Goal: Task Accomplishment & Management: Use online tool/utility

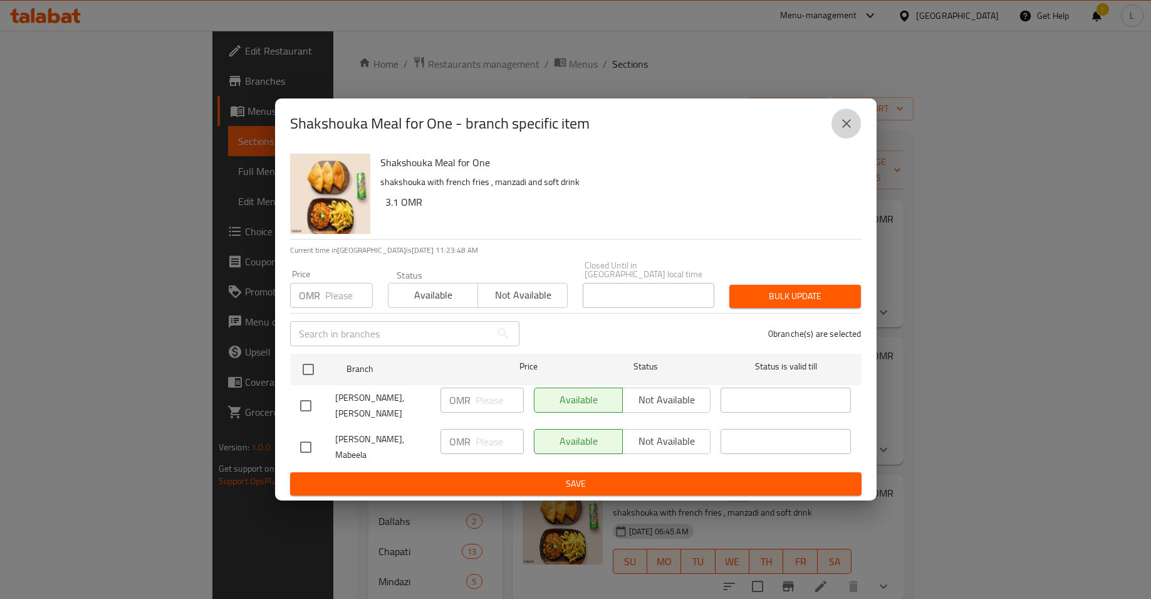
click at [847, 131] on icon "close" at bounding box center [846, 123] width 15 height 15
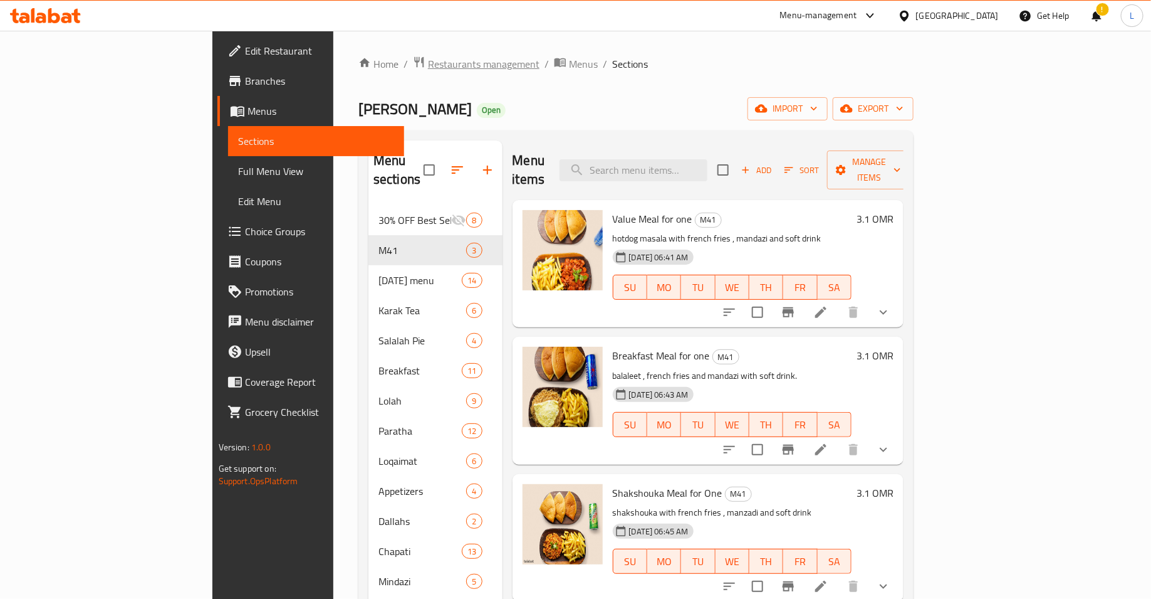
click at [428, 70] on span "Restaurants management" at bounding box center [484, 63] width 112 height 15
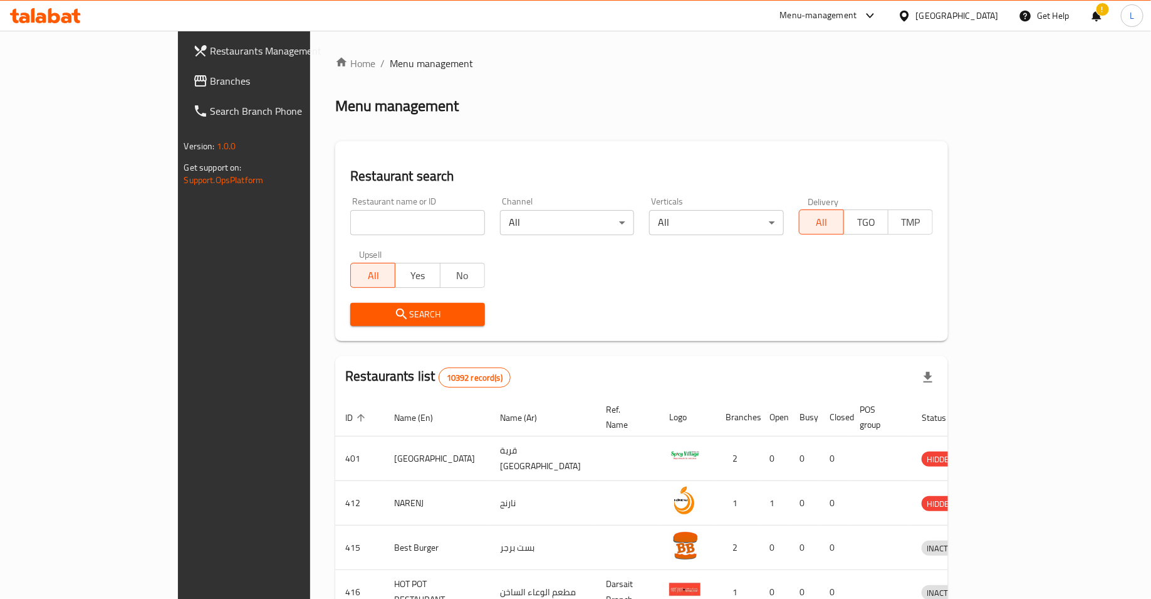
click at [396, 229] on input "search" at bounding box center [417, 222] width 135 height 25
type input "sligo burger"
click button "Search" at bounding box center [417, 314] width 135 height 23
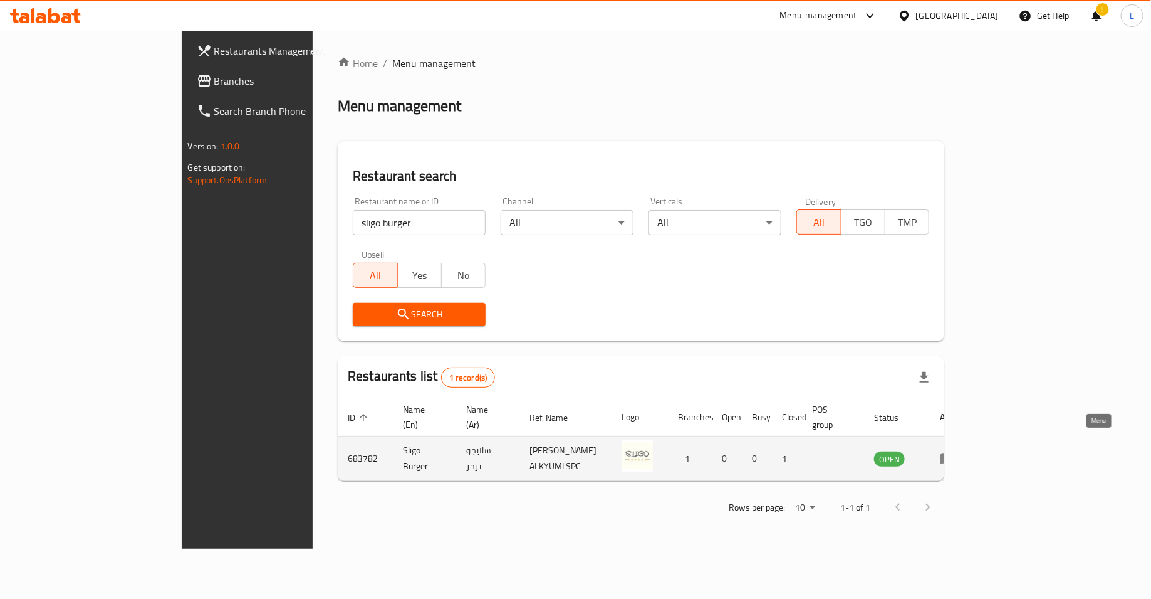
click at [955, 454] on icon "enhanced table" at bounding box center [948, 459] width 14 height 11
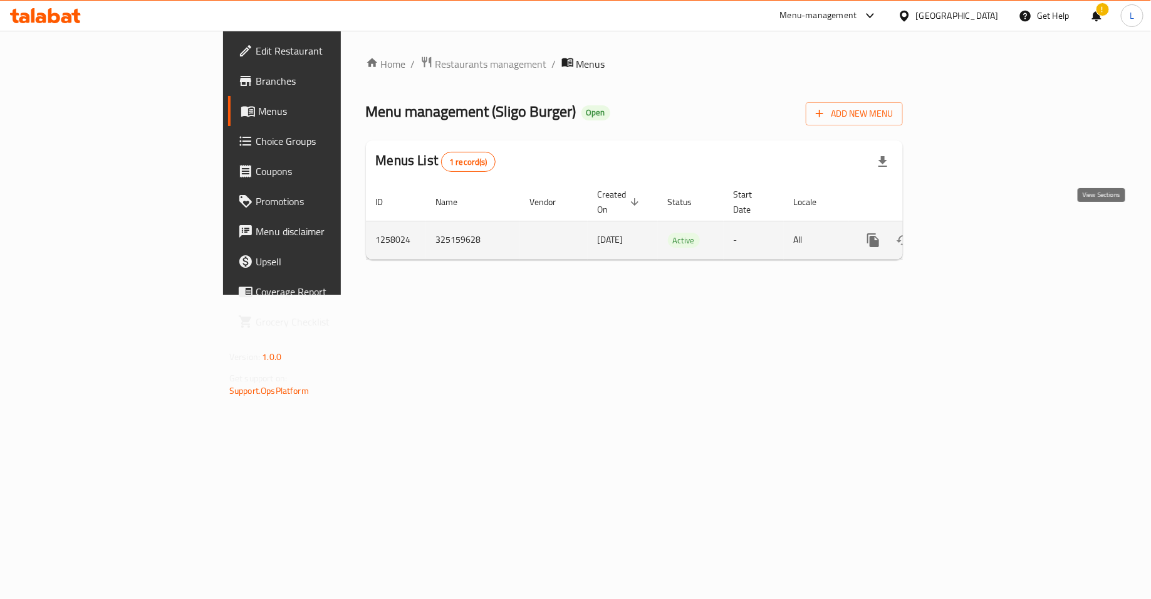
click at [972, 233] on icon "enhanced table" at bounding box center [964, 240] width 15 height 15
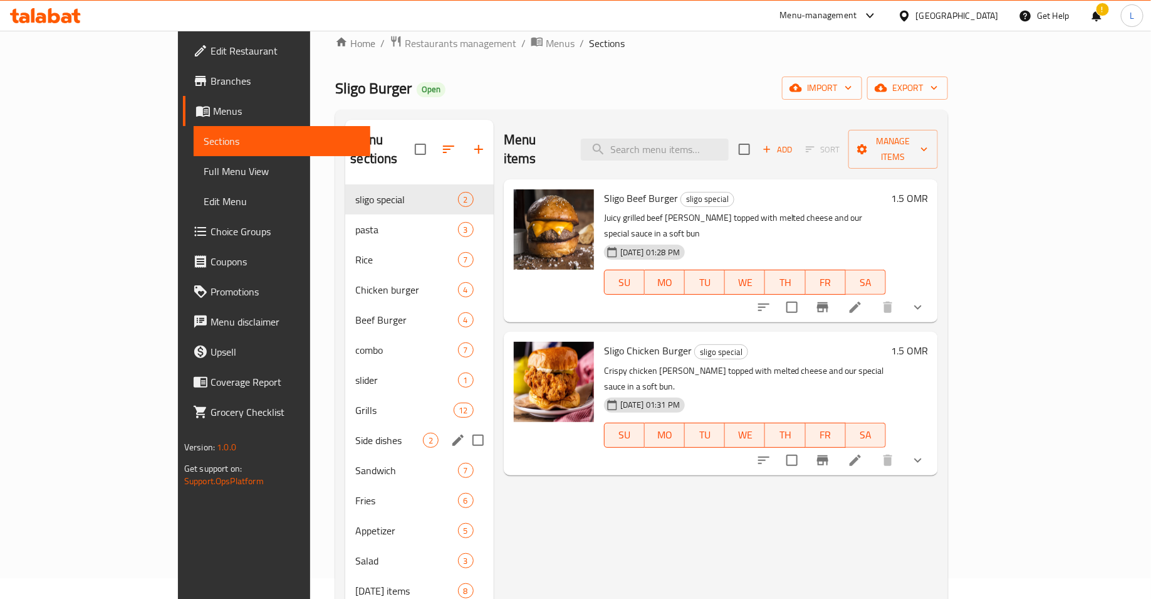
scroll to position [48, 0]
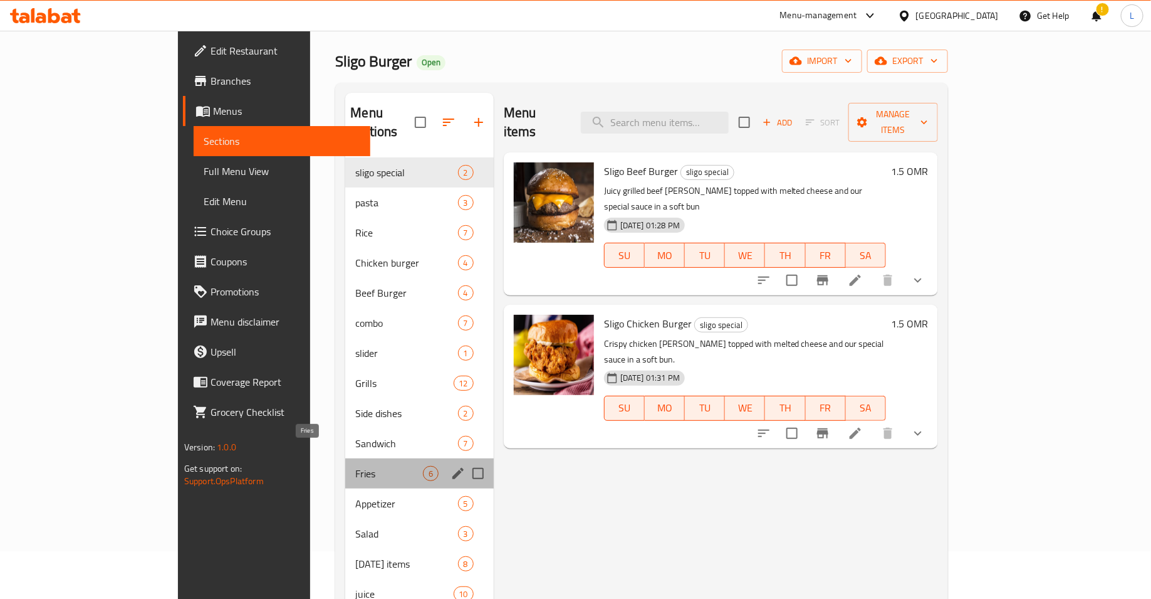
click at [355, 466] on span "Fries" at bounding box center [388, 473] width 67 height 15
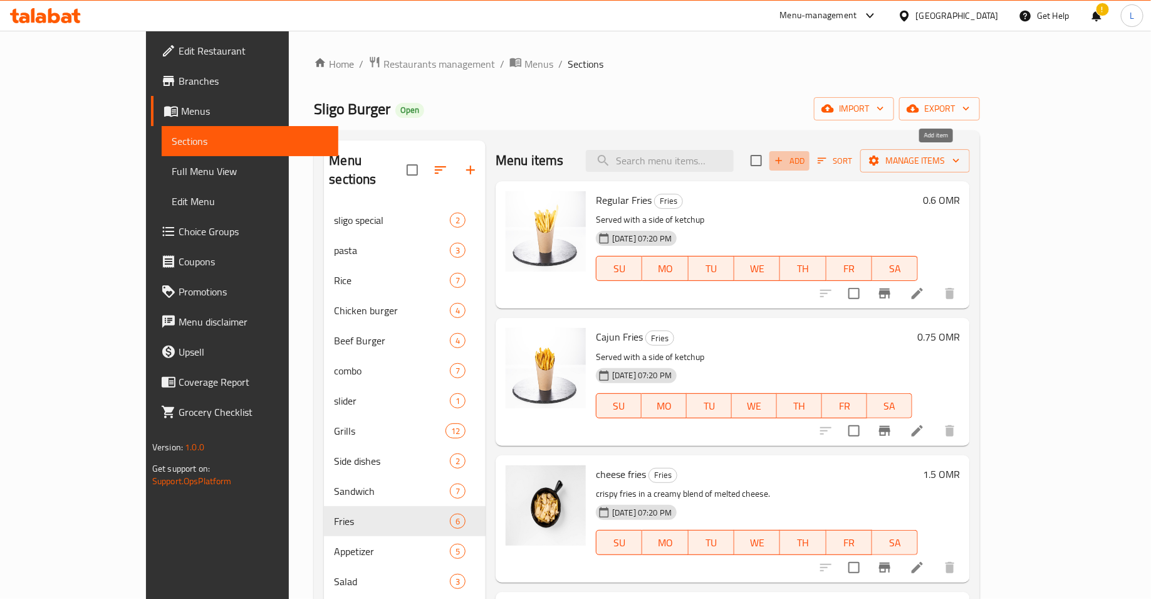
click at [807, 161] on span "Add" at bounding box center [790, 161] width 34 height 14
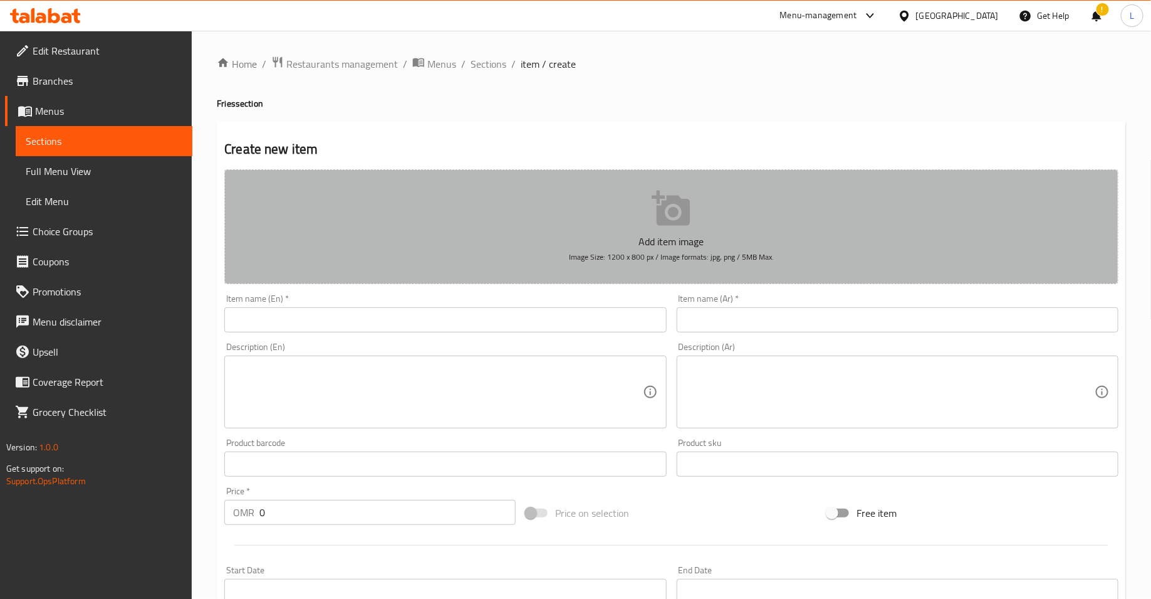
click at [645, 218] on button "Add item image Image Size: 1200 x 800 px / Image formats: jpg, png / 5MB Max." at bounding box center [671, 226] width 894 height 115
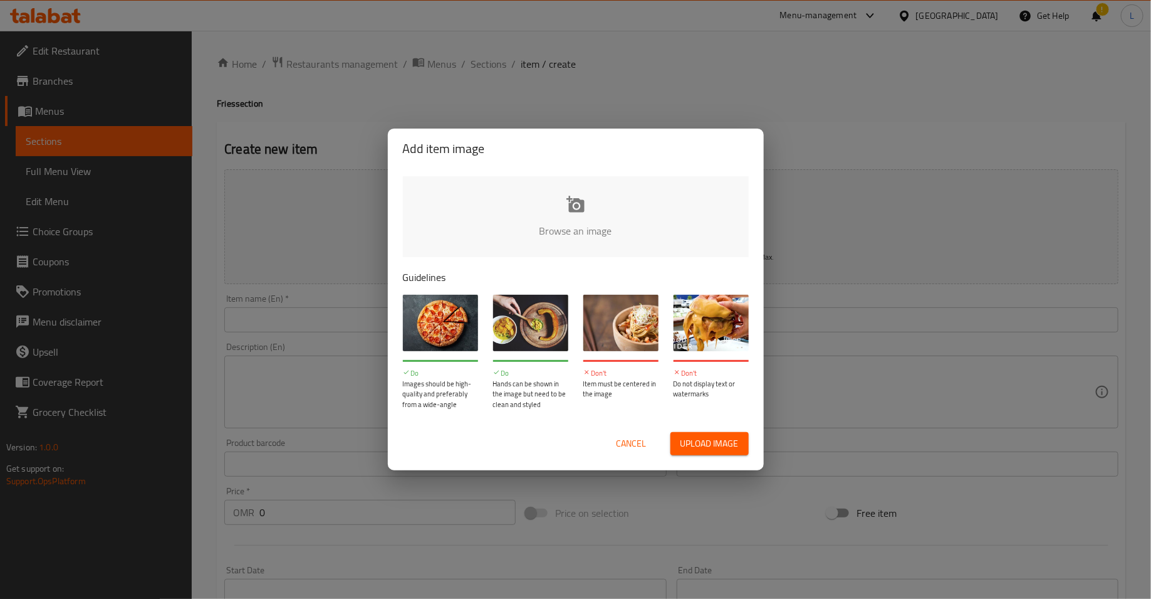
click at [582, 225] on input "file" at bounding box center [999, 234] width 1193 height 117
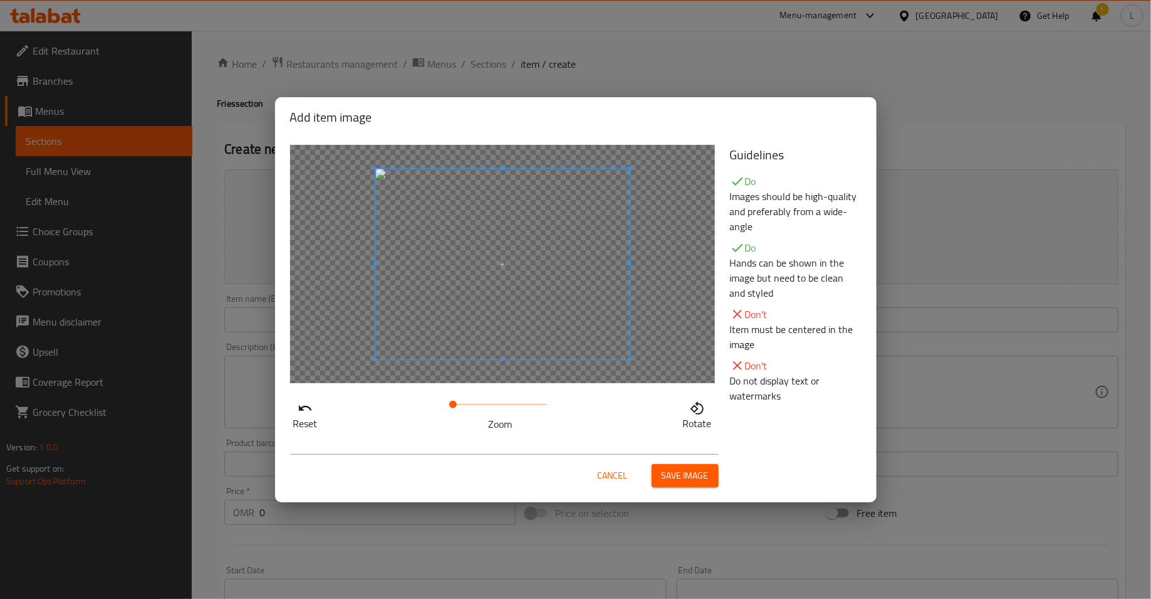
click at [674, 475] on span "Save image" at bounding box center [685, 476] width 47 height 16
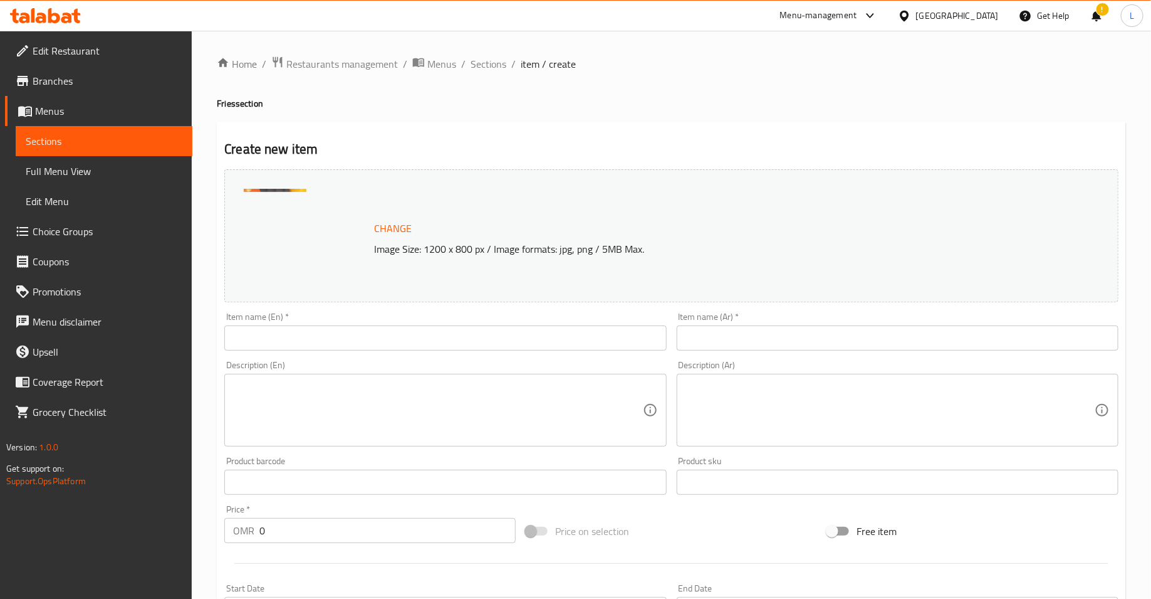
click at [371, 334] on input "text" at bounding box center [445, 337] width 442 height 25
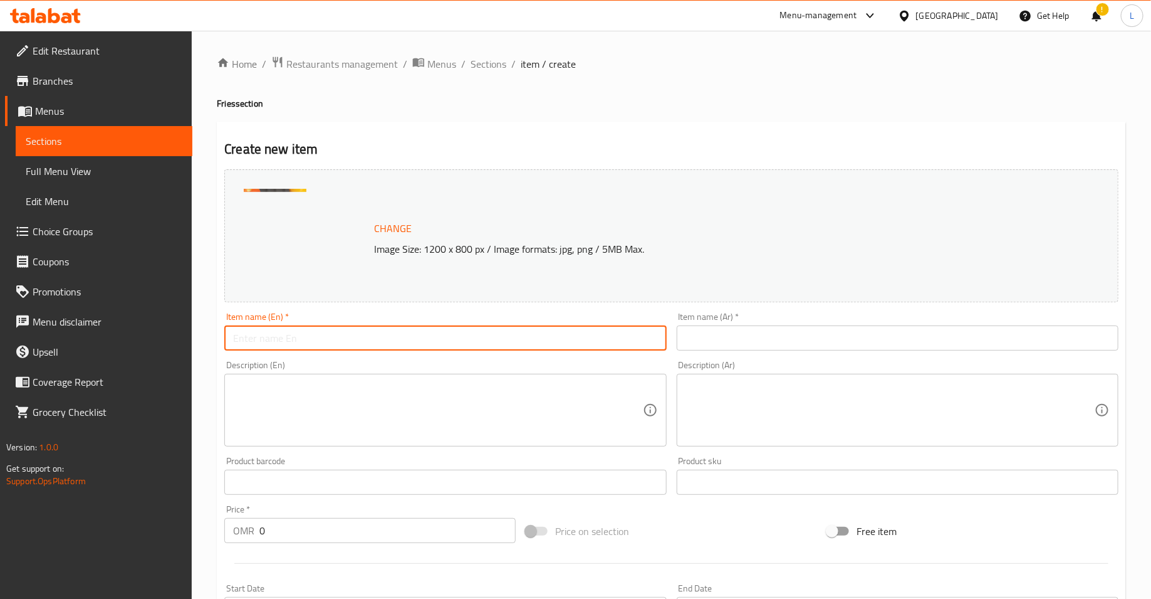
paste input "Fries Mishkak"
type input "Fries Mishkak"
click at [344, 429] on textarea at bounding box center [437, 410] width 409 height 60
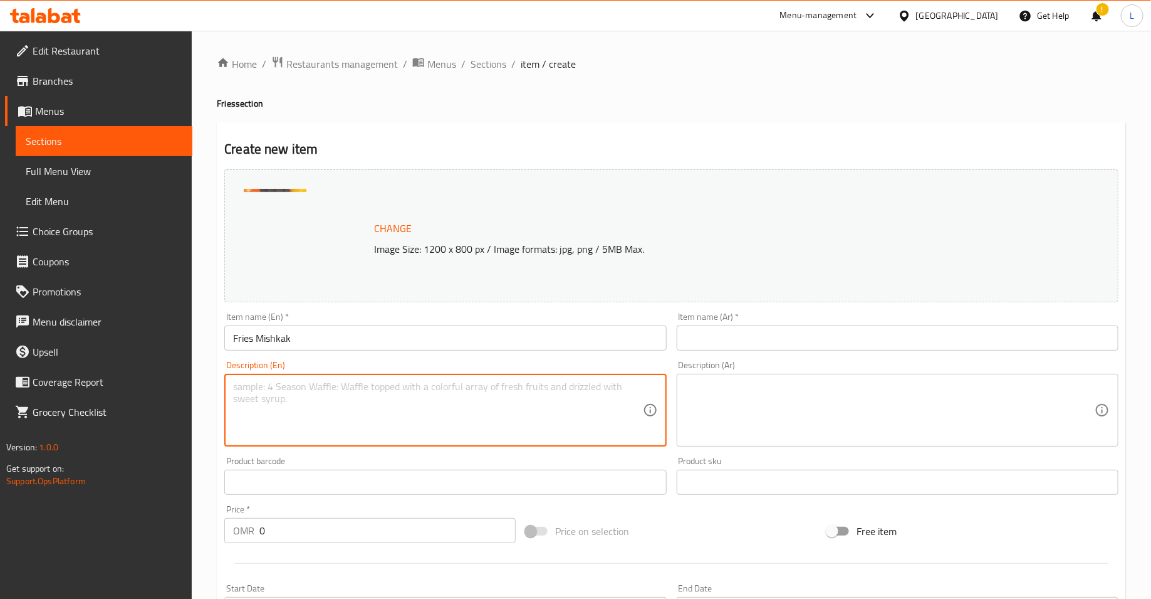
paste textarea "Golden crispy fries topped with juicy, smoky Omani-style mishkak pieces, drizzl…"
type textarea "Golden crispy fries topped with juicy, smoky Omani-style mishkak pieces, drizzl…"
click at [305, 522] on input "0" at bounding box center [388, 530] width 256 height 25
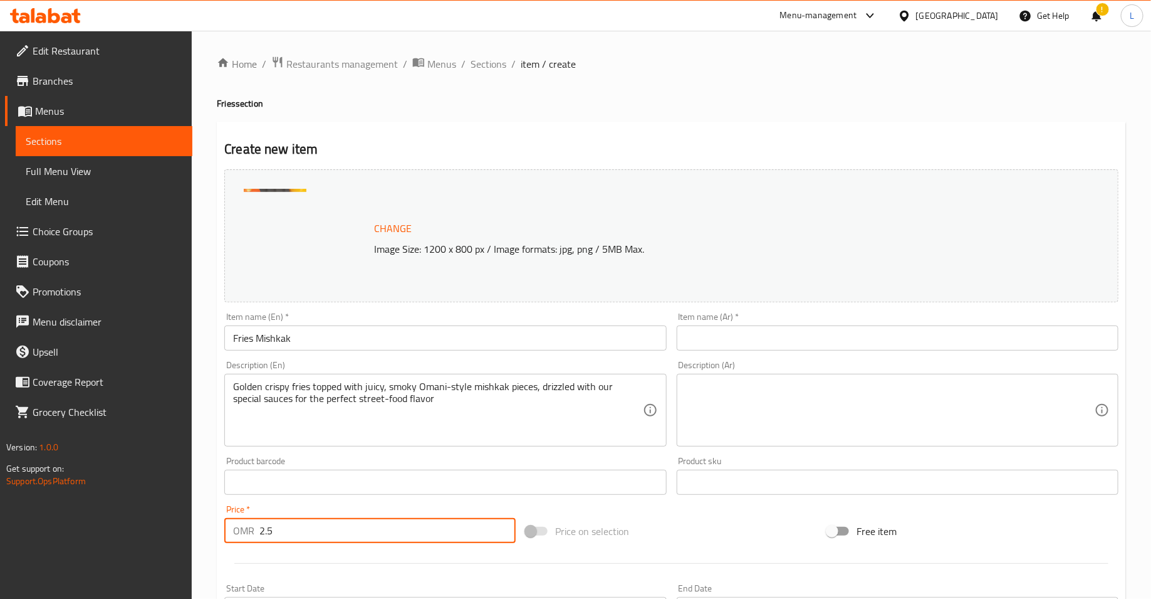
type input "2.5"
click at [696, 342] on input "text" at bounding box center [898, 337] width 442 height 25
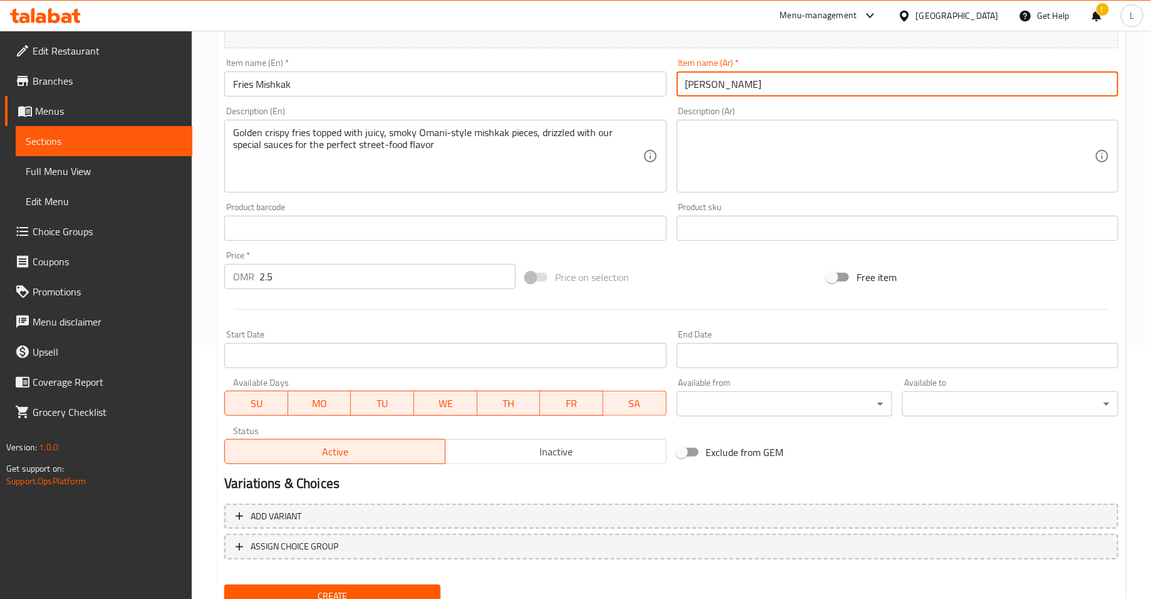
scroll to position [305, 0]
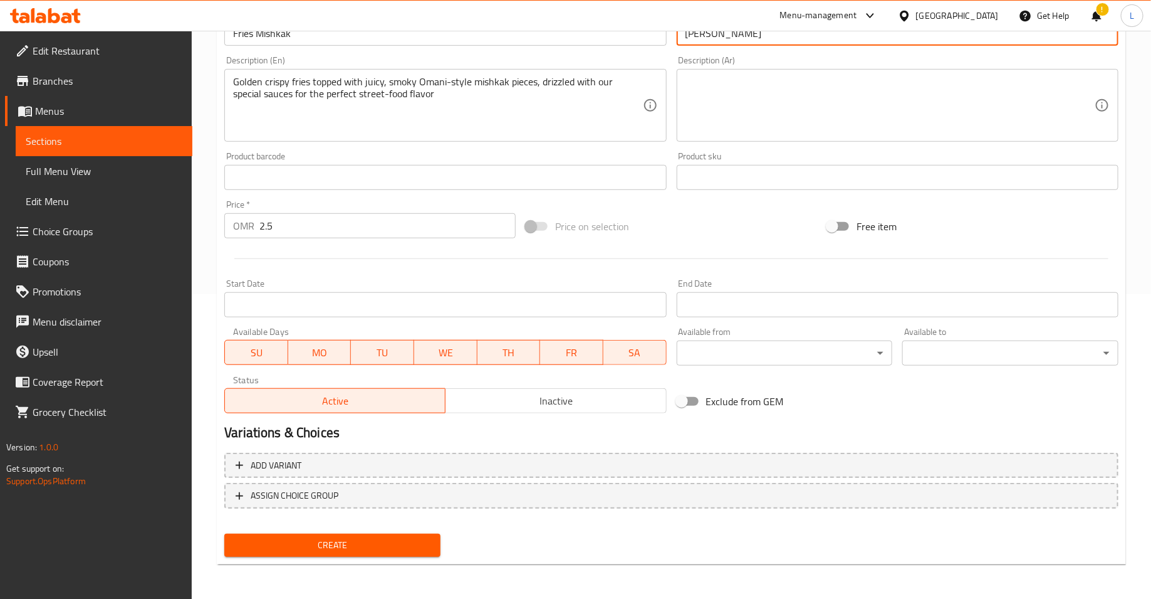
type input "[PERSON_NAME]"
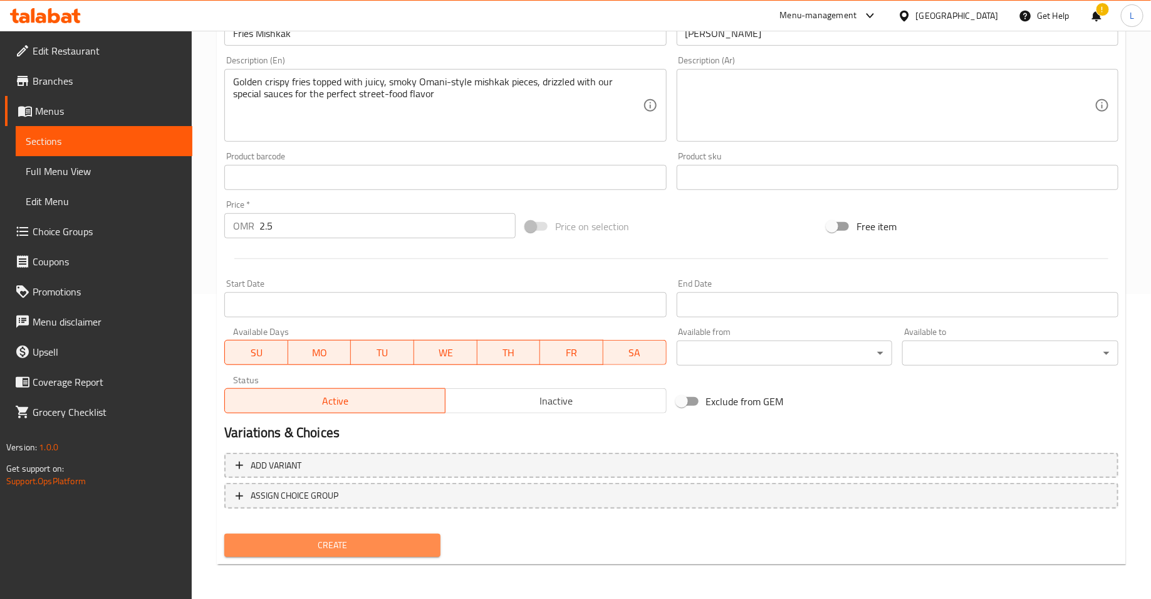
click at [380, 543] on span "Create" at bounding box center [332, 545] width 196 height 16
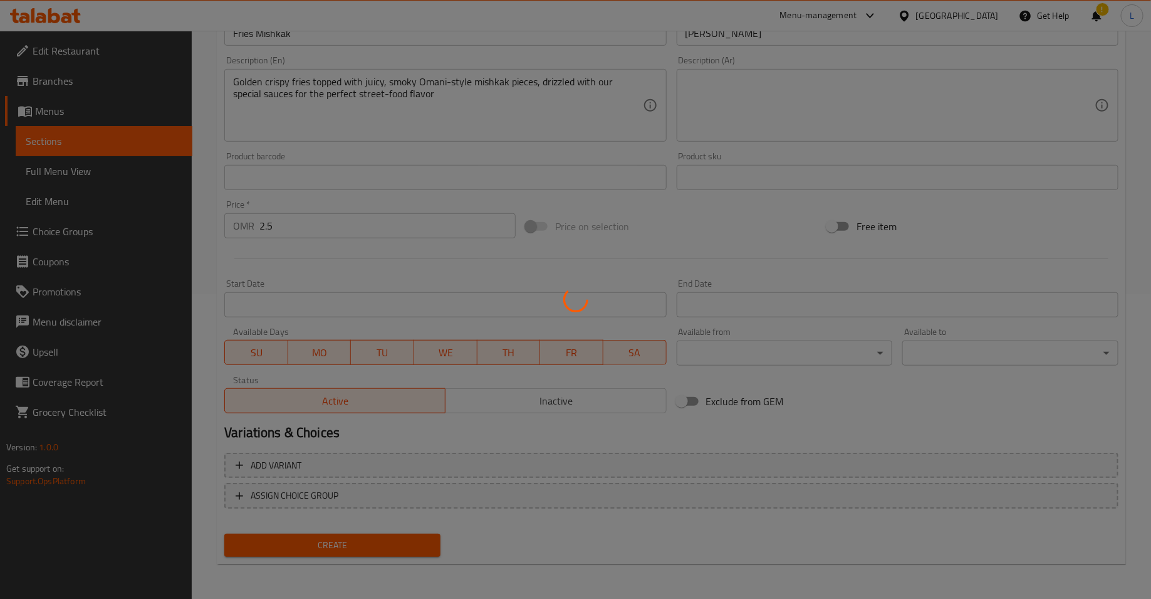
type input "0"
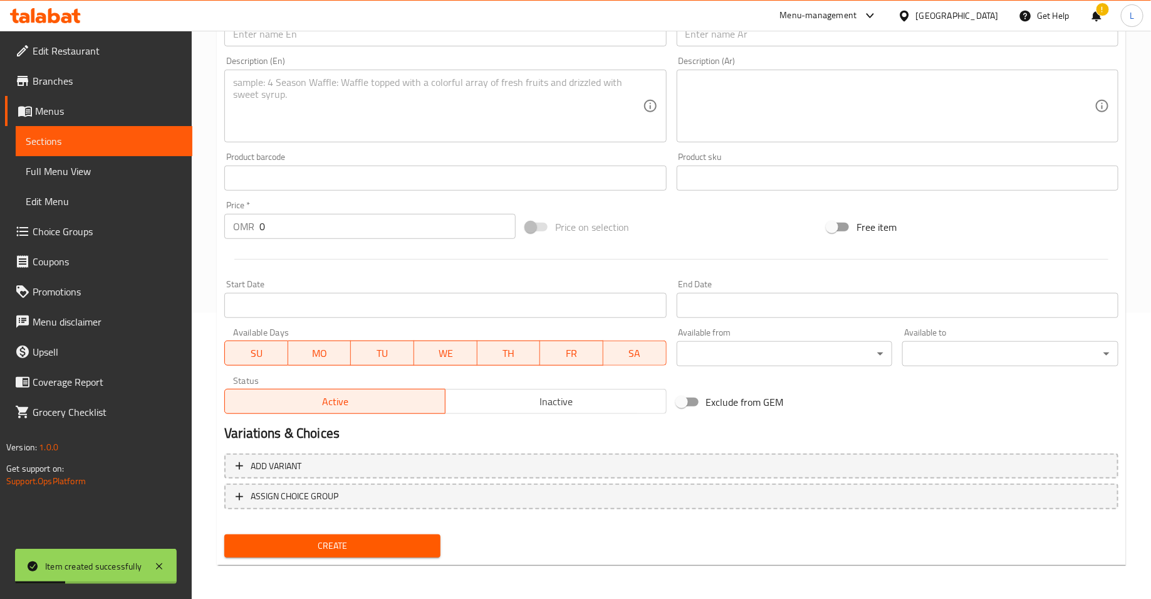
scroll to position [0, 0]
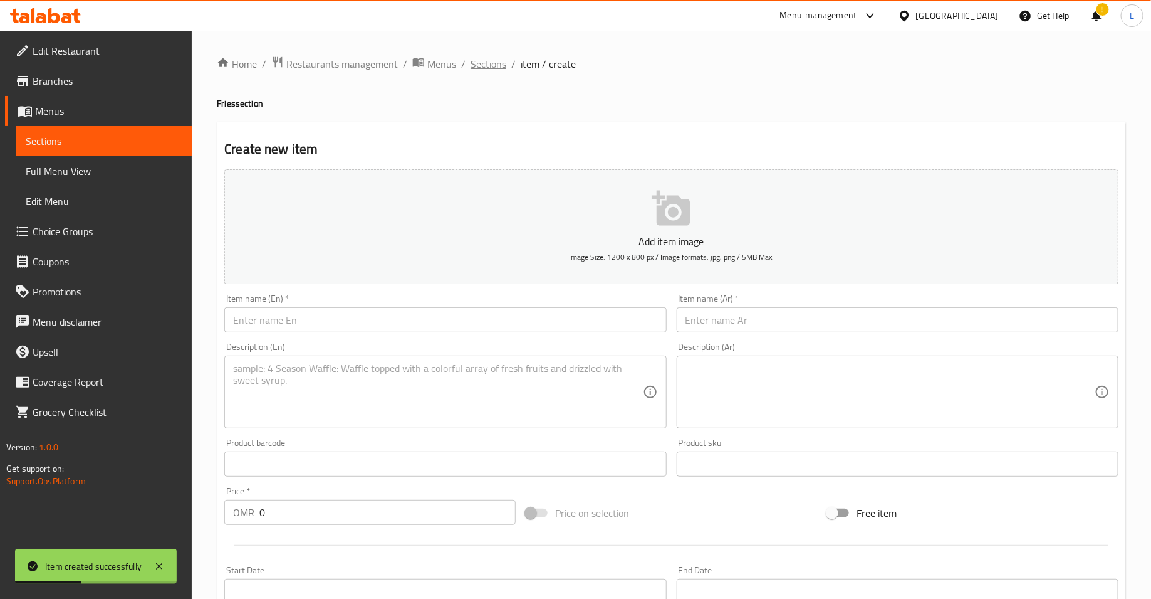
click at [476, 61] on span "Sections" at bounding box center [489, 63] width 36 height 15
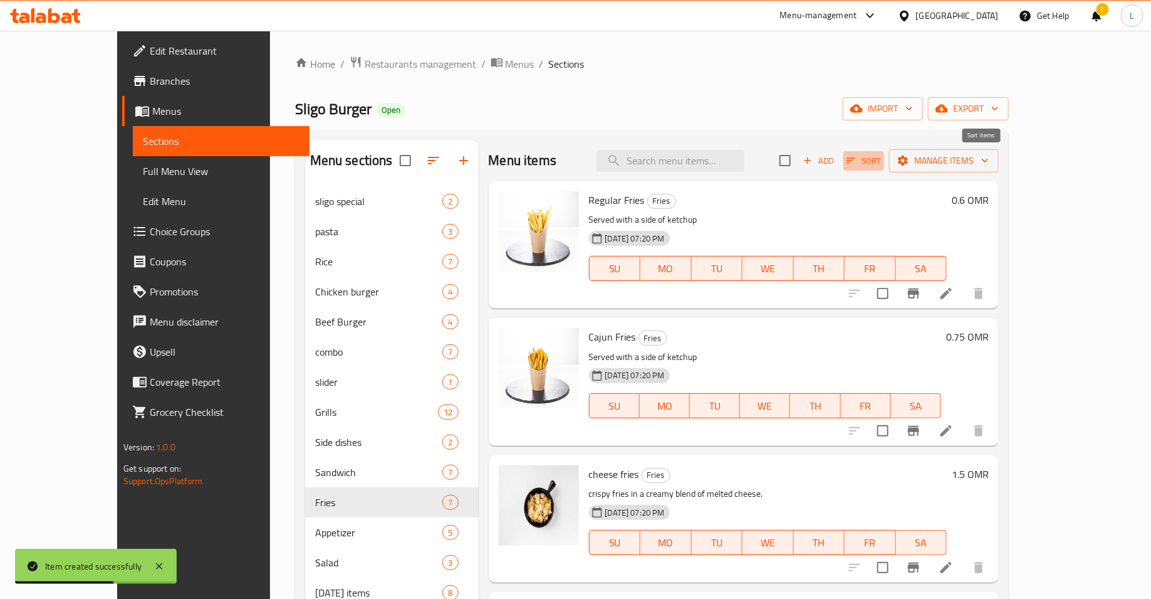
click at [857, 164] on icon "button" at bounding box center [851, 160] width 11 height 11
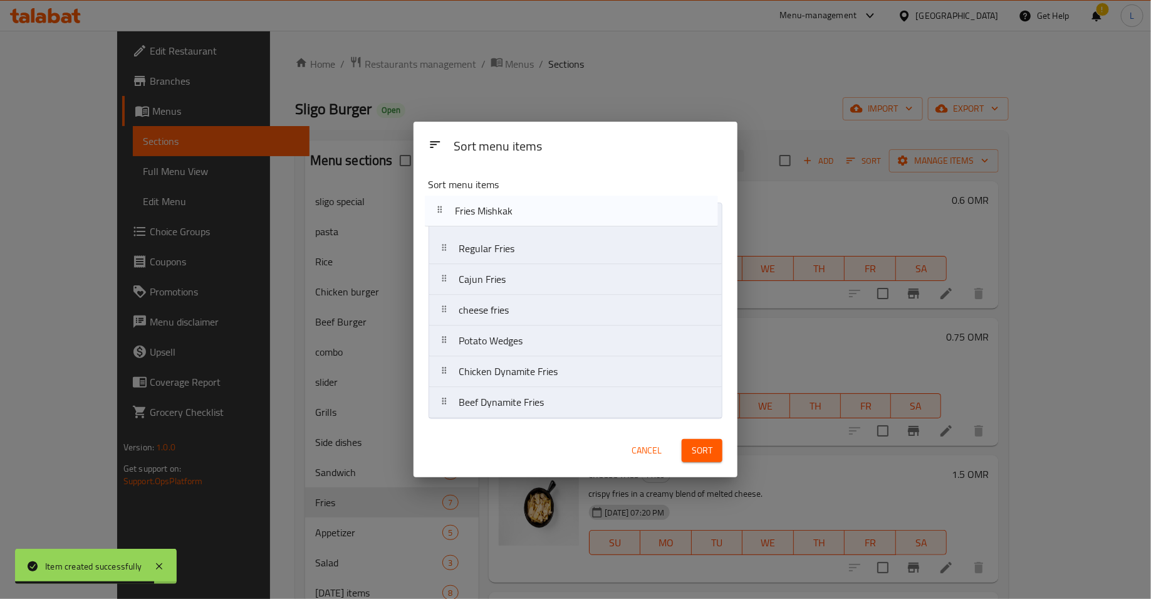
drag, startPoint x: 579, startPoint y: 414, endPoint x: 573, endPoint y: 214, distance: 199.4
click at [573, 214] on nav "Regular Fries Cajun Fries cheese fries Potato Wedges Chicken Dynamite Fries Bee…" at bounding box center [576, 310] width 295 height 216
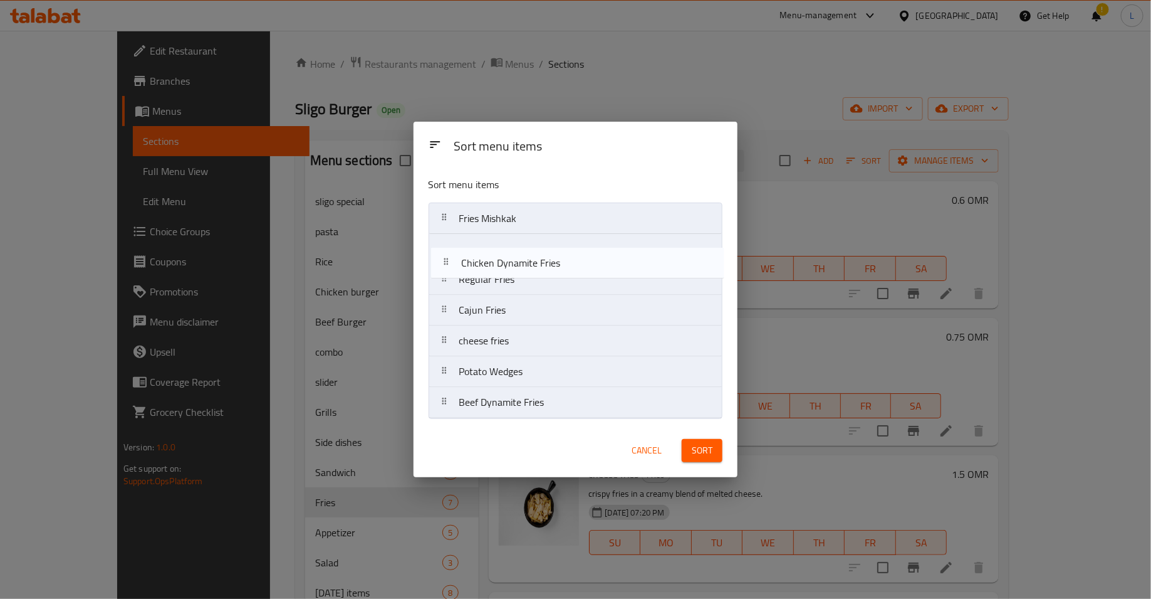
drag, startPoint x: 556, startPoint y: 379, endPoint x: 557, endPoint y: 262, distance: 116.6
click at [557, 262] on nav "Fries Mishkak Regular Fries Cajun Fries cheese fries Potato Wedges Chicken Dyna…" at bounding box center [576, 310] width 295 height 216
drag, startPoint x: 527, startPoint y: 406, endPoint x: 521, endPoint y: 279, distance: 127.4
click at [521, 279] on nav "Fries Mishkak Chicken Dynamite Fries Regular Fries Cajun Fries cheese fries Pot…" at bounding box center [576, 310] width 295 height 216
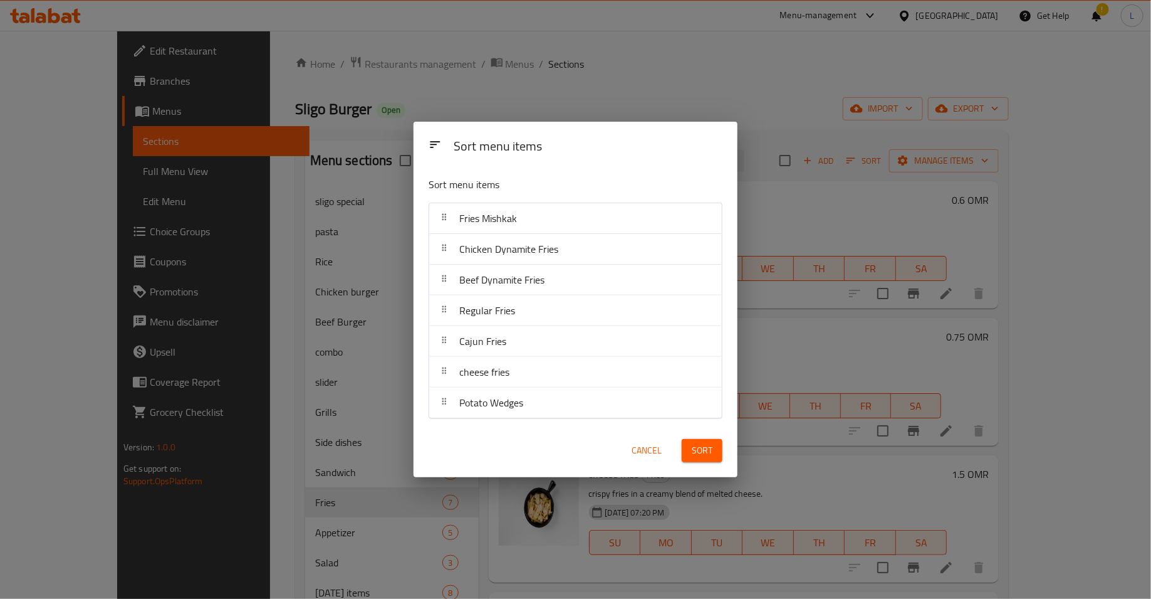
click at [699, 443] on span "Sort" at bounding box center [702, 451] width 21 height 16
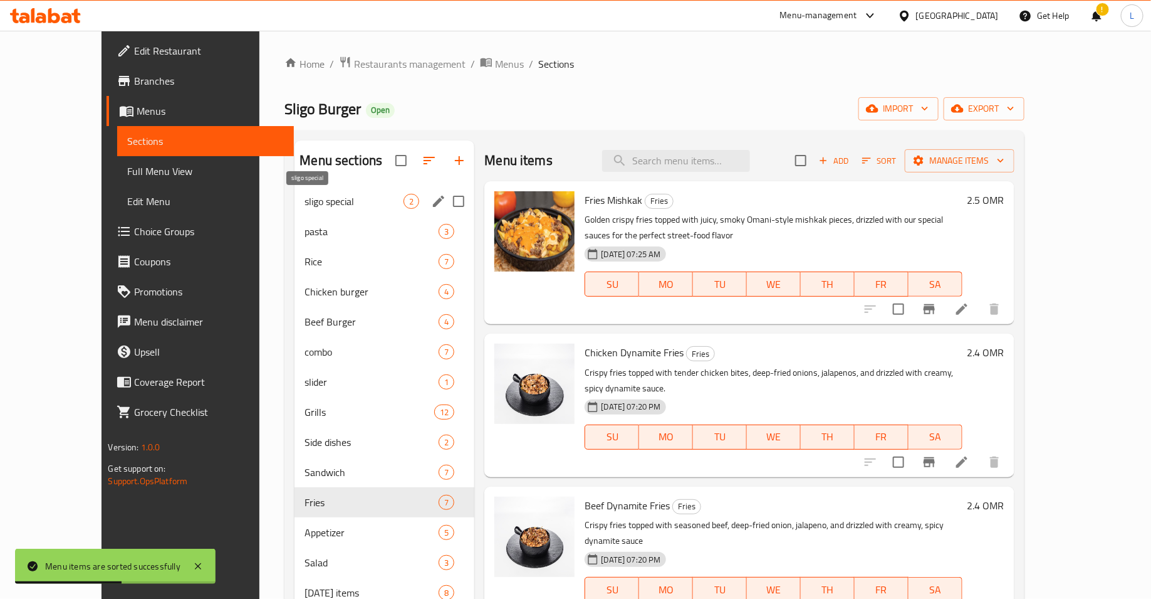
click at [305, 201] on span "sligo special" at bounding box center [354, 201] width 99 height 15
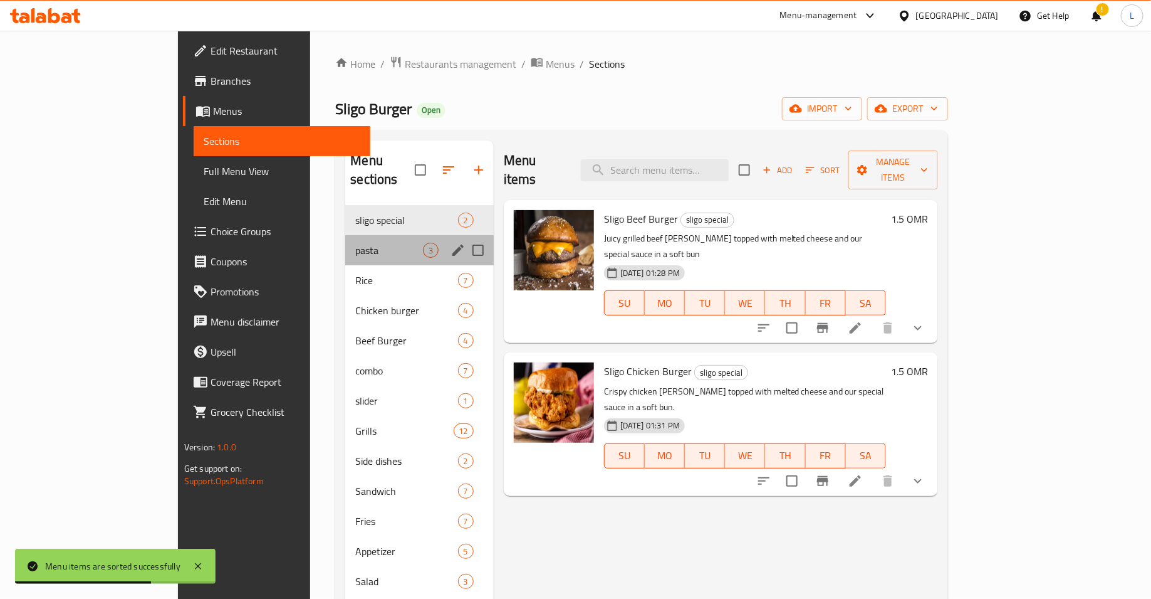
click at [345, 238] on div "pasta 3" at bounding box center [419, 250] width 148 height 30
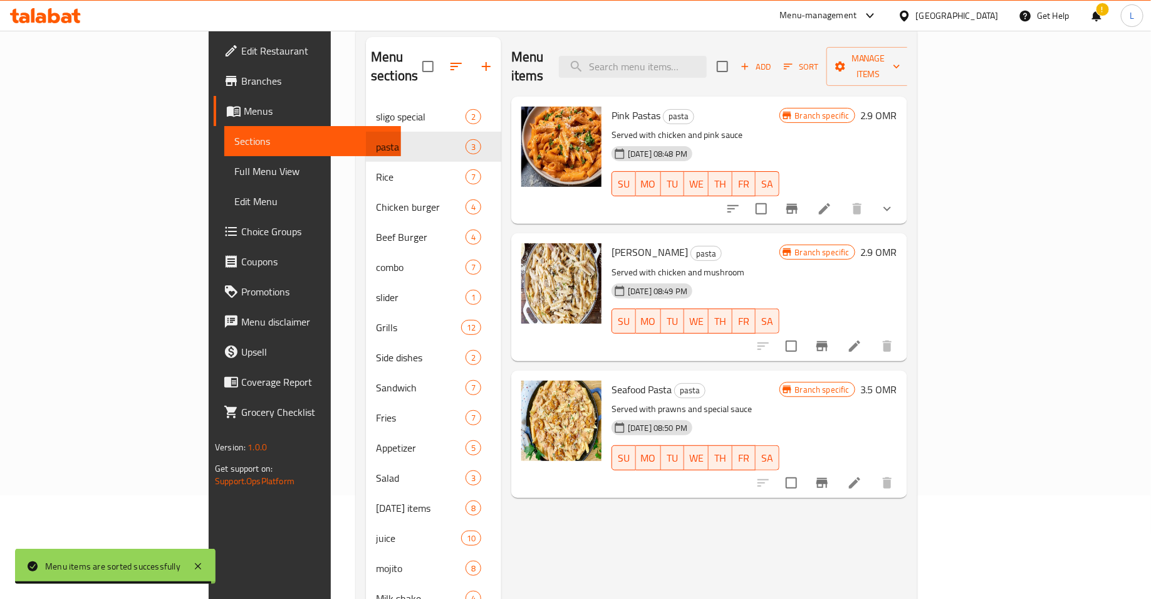
scroll to position [107, 0]
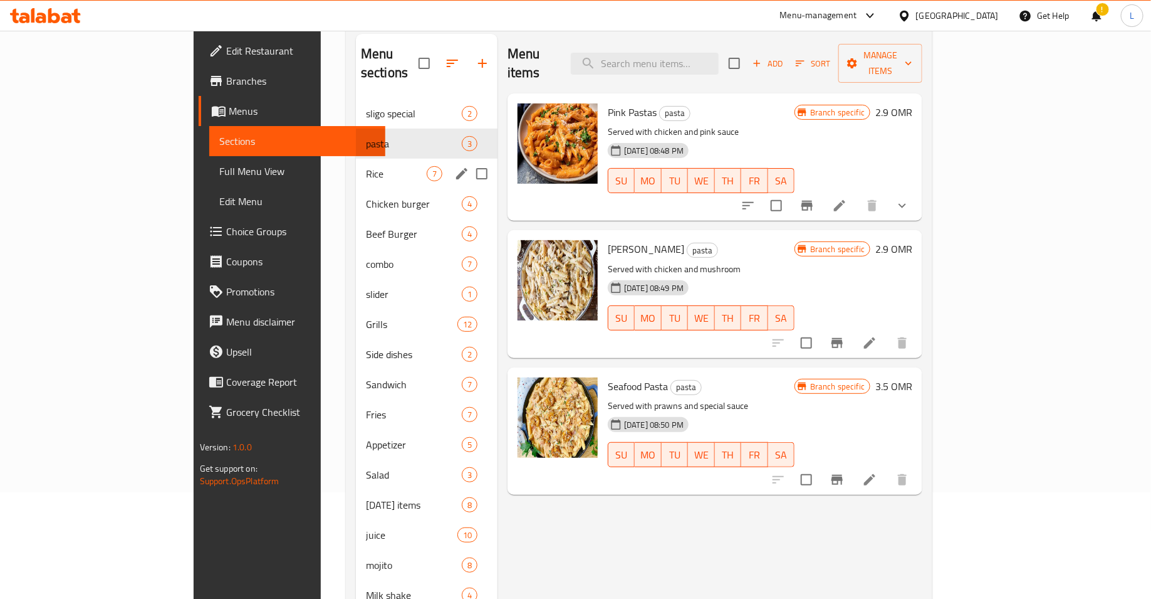
click at [366, 166] on span "Rice" at bounding box center [396, 173] width 61 height 15
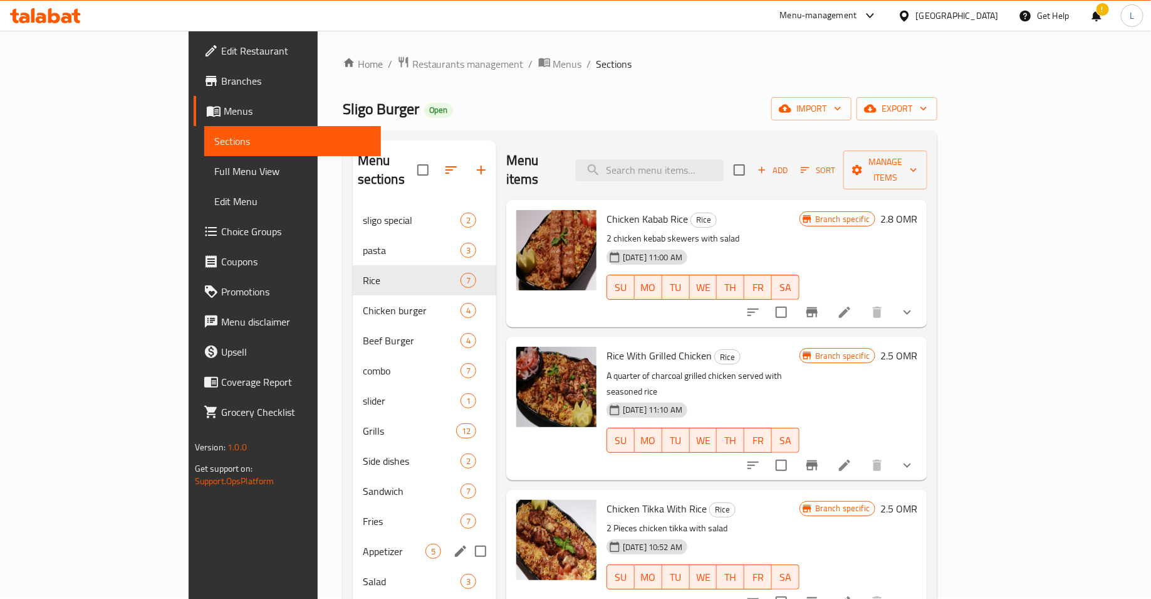
click at [353, 540] on div "Appetizer 5" at bounding box center [425, 551] width 144 height 30
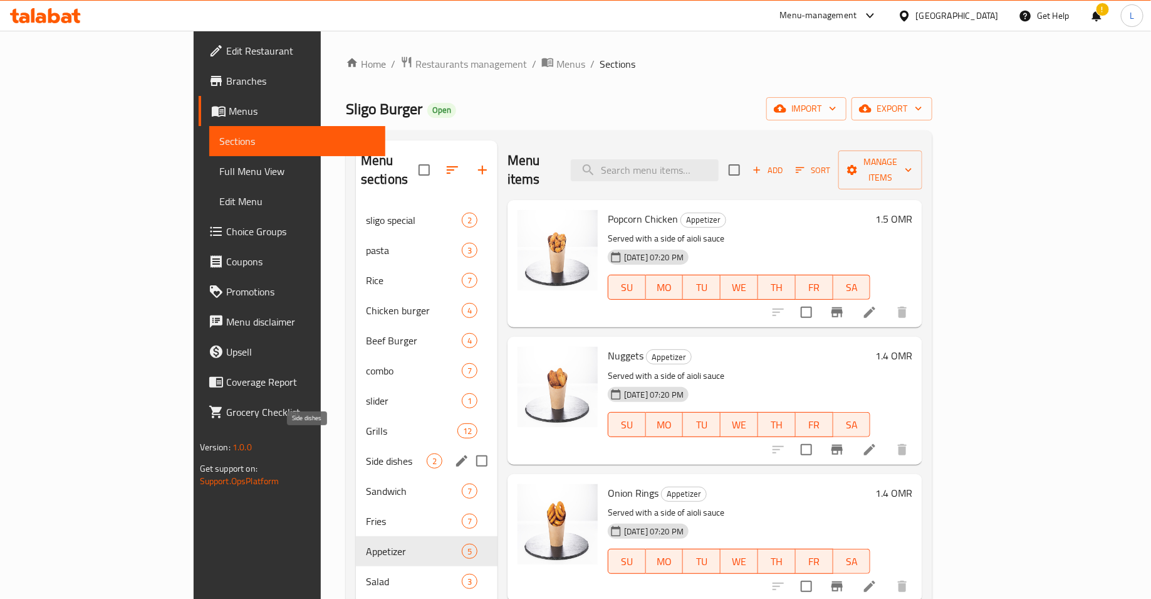
click at [366, 453] on span "Side dishes" at bounding box center [396, 460] width 61 height 15
